Goal: Register for event/course

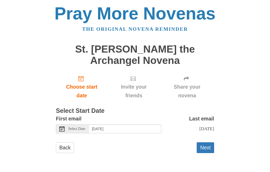
click at [68, 149] on link "Back" at bounding box center [65, 148] width 18 height 11
click at [75, 128] on span "Select Date" at bounding box center [76, 129] width 17 height 4
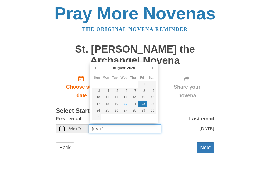
type input "[DATE]"
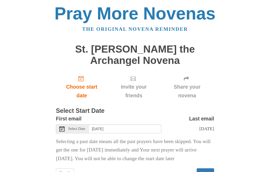
click at [204, 129] on span "Sunday, August 24th" at bounding box center [206, 128] width 15 height 5
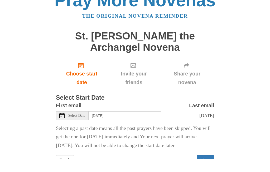
scroll to position [2, 0]
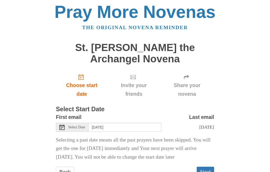
click at [207, 172] on button "Next" at bounding box center [205, 172] width 17 height 11
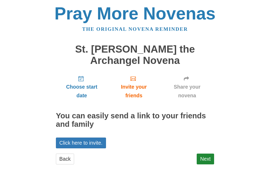
click at [208, 158] on link "Next" at bounding box center [205, 159] width 17 height 11
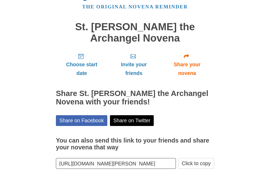
scroll to position [29, 0]
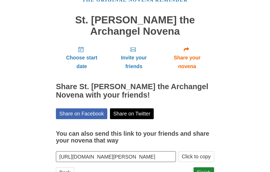
click at [205, 171] on link "Finish" at bounding box center [204, 173] width 21 height 11
